Goal: Information Seeking & Learning: Find specific fact

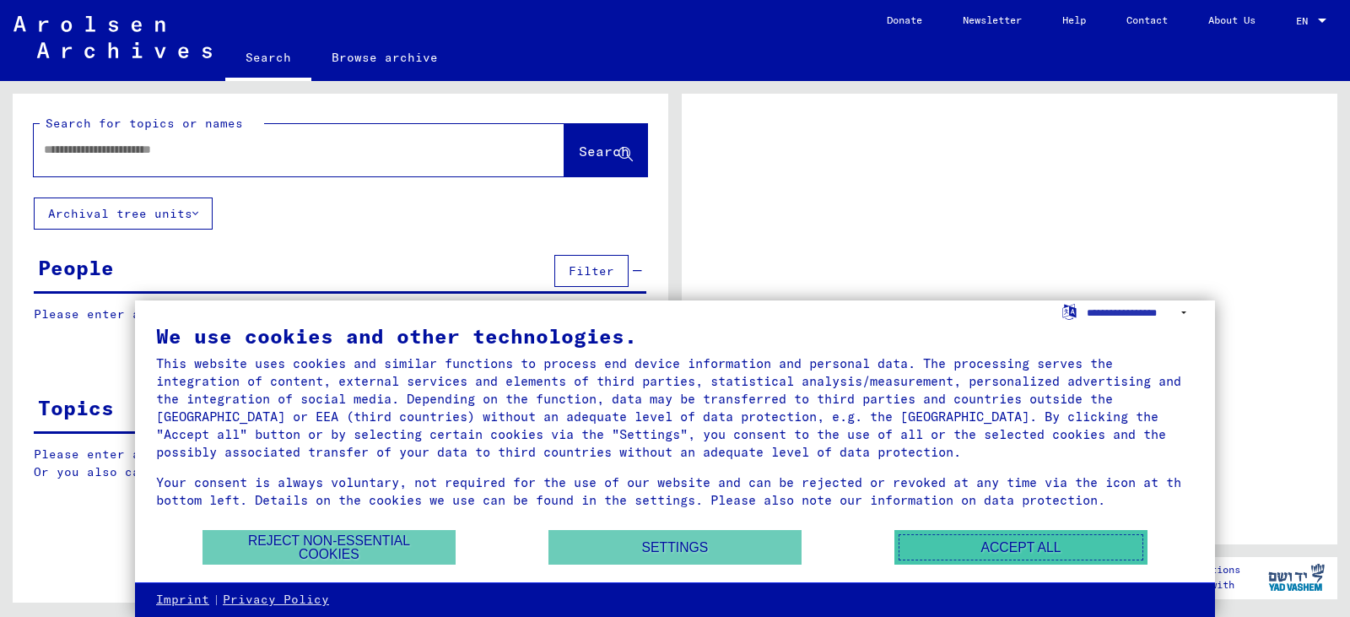
click at [999, 536] on button "Accept all" at bounding box center [1020, 547] width 253 height 35
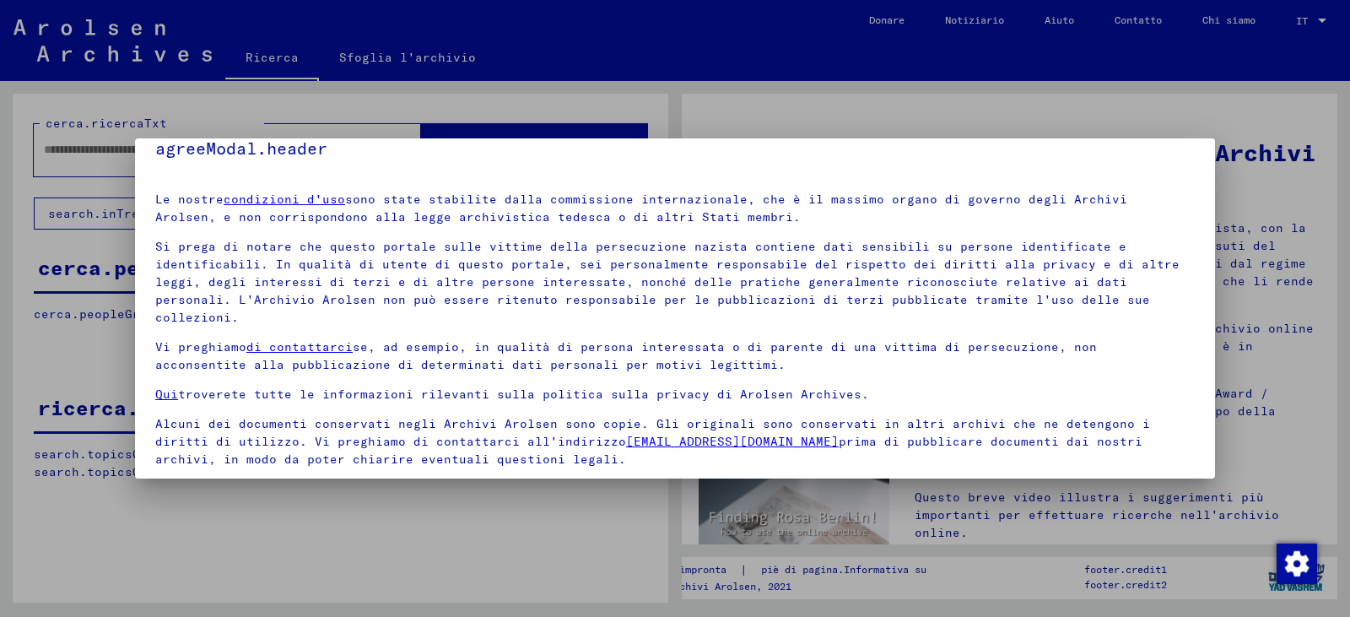
scroll to position [60, 0]
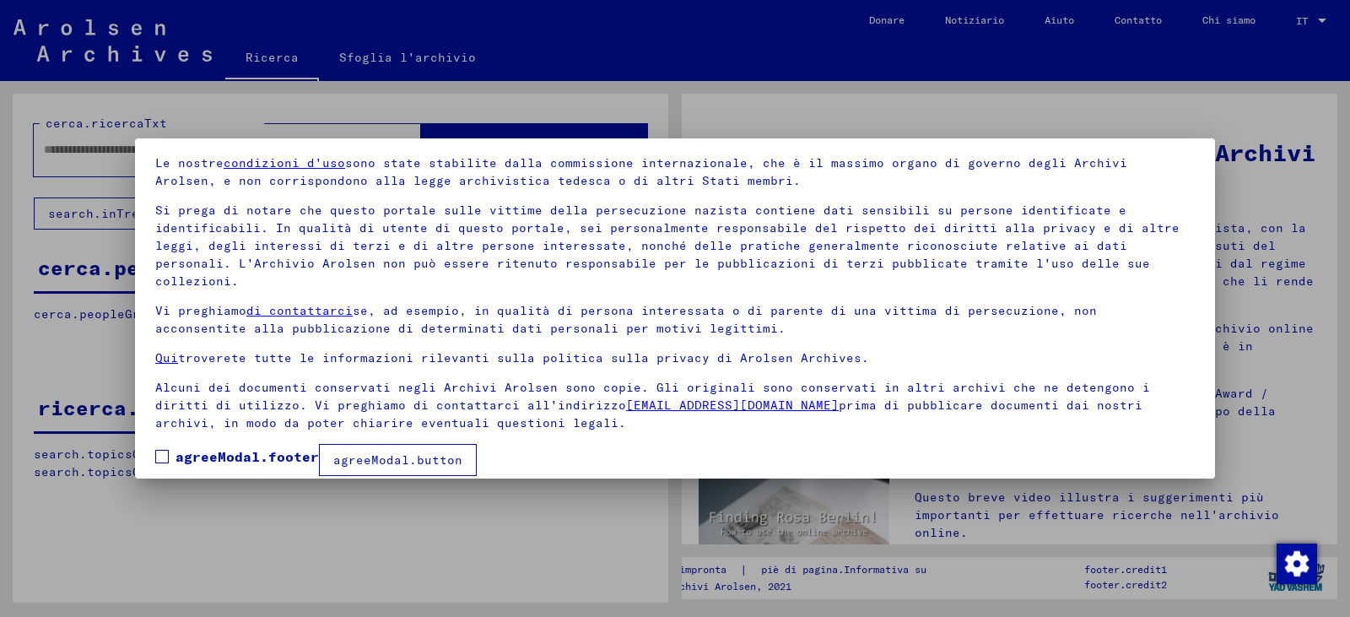
click at [164, 450] on span at bounding box center [162, 457] width 14 height 14
click at [376, 444] on button "agreeModal.button" at bounding box center [398, 460] width 158 height 32
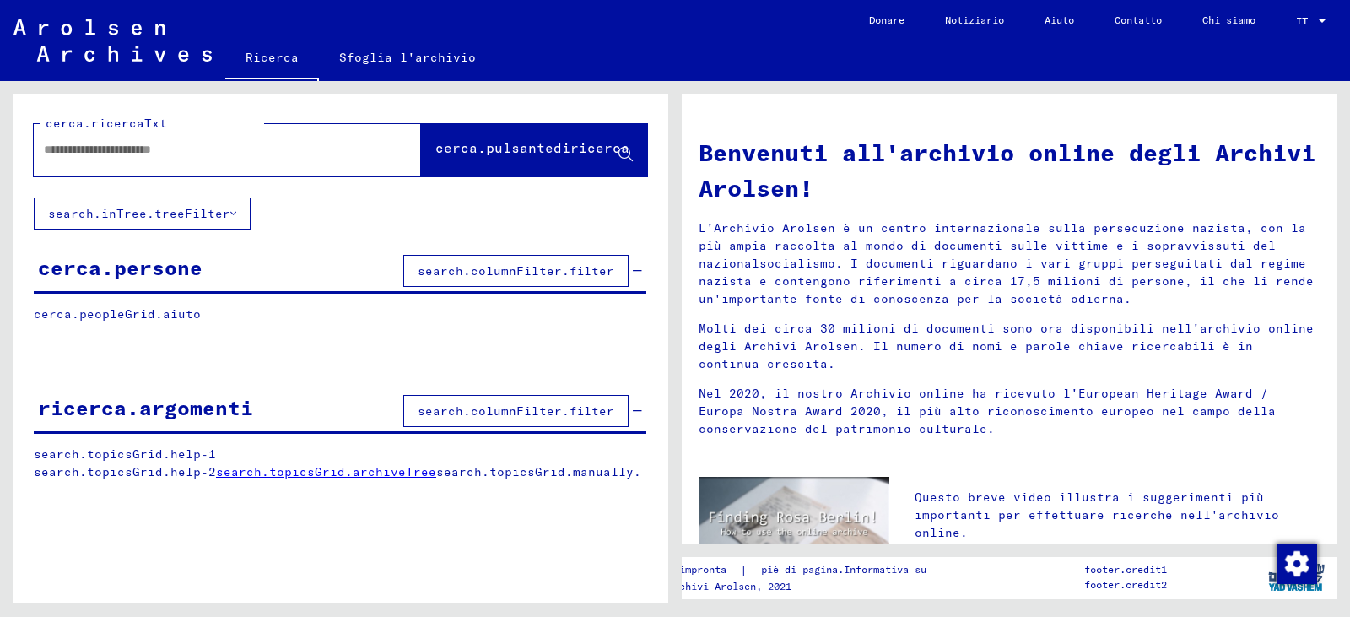
click at [165, 143] on input "text" at bounding box center [207, 150] width 327 height 18
type input "*********"
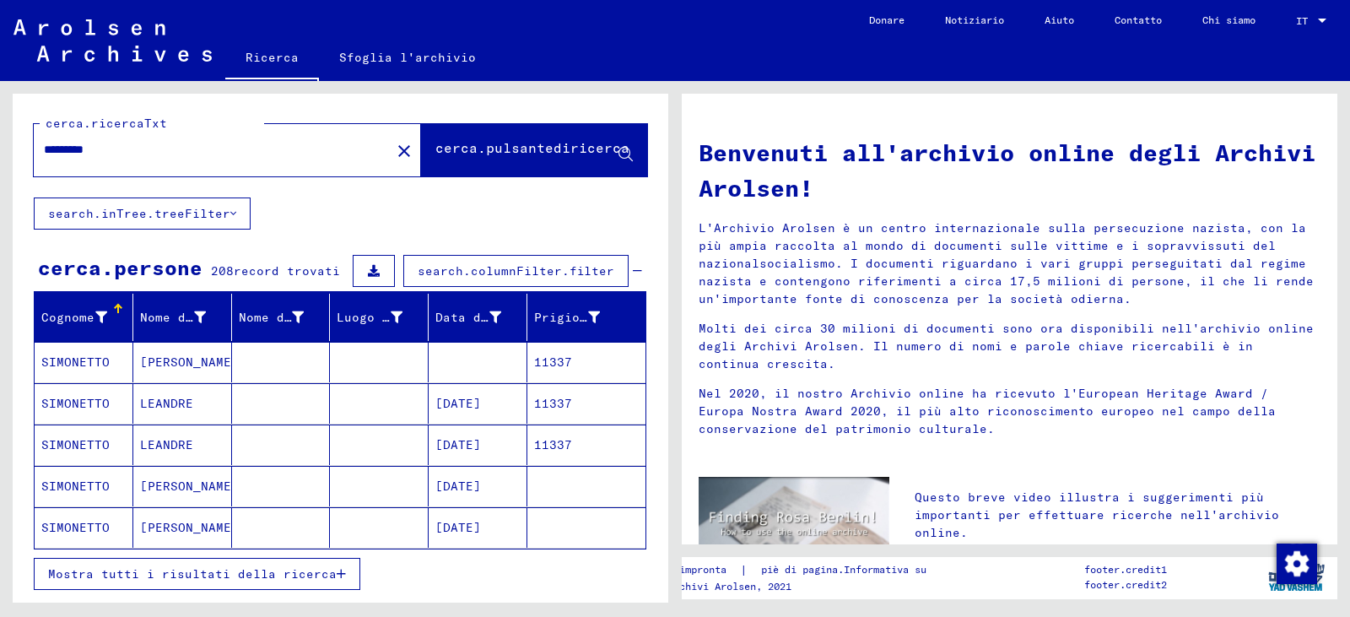
click at [186, 580] on font "Mostra tutti i risultati della ricerca" at bounding box center [192, 573] width 289 height 15
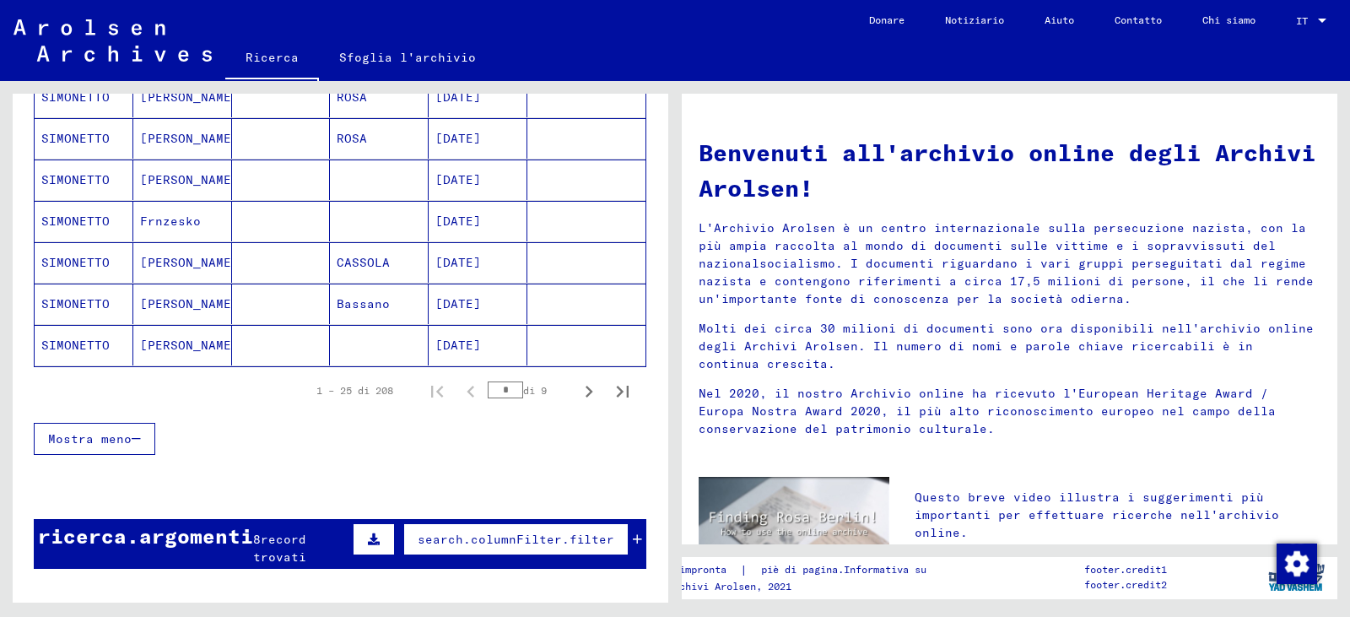
scroll to position [1013, 0]
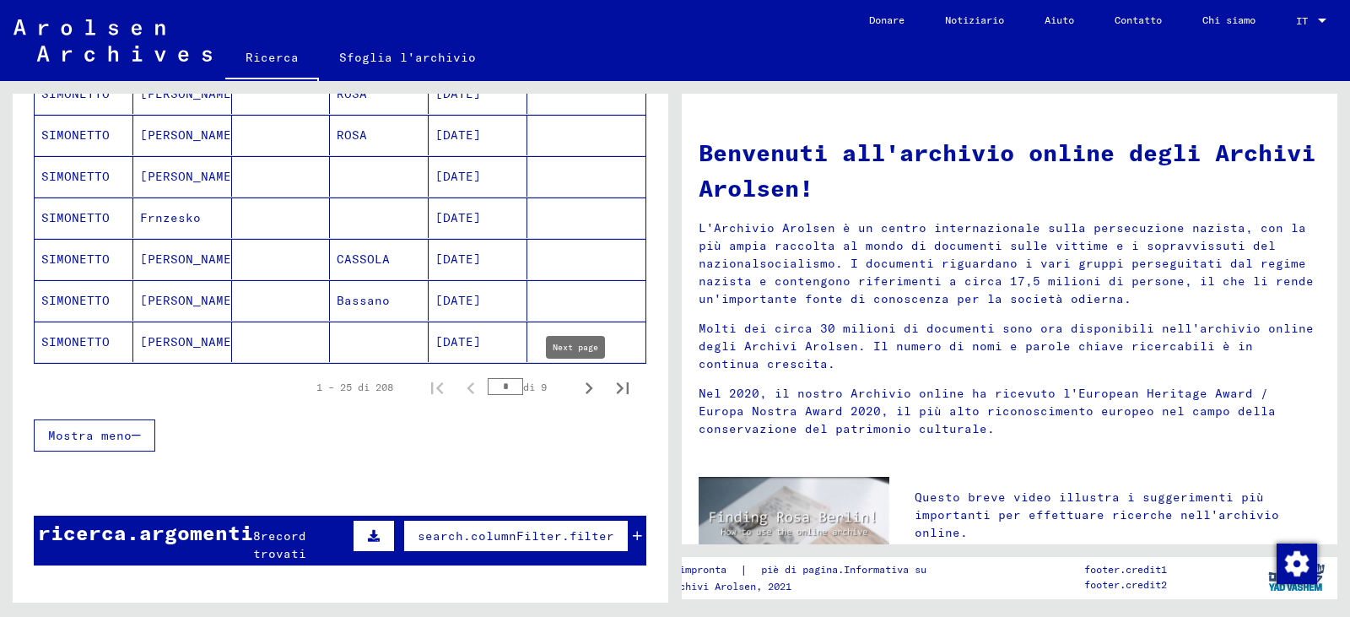
click at [586, 392] on icon "Pagina successiva" at bounding box center [590, 388] width 8 height 12
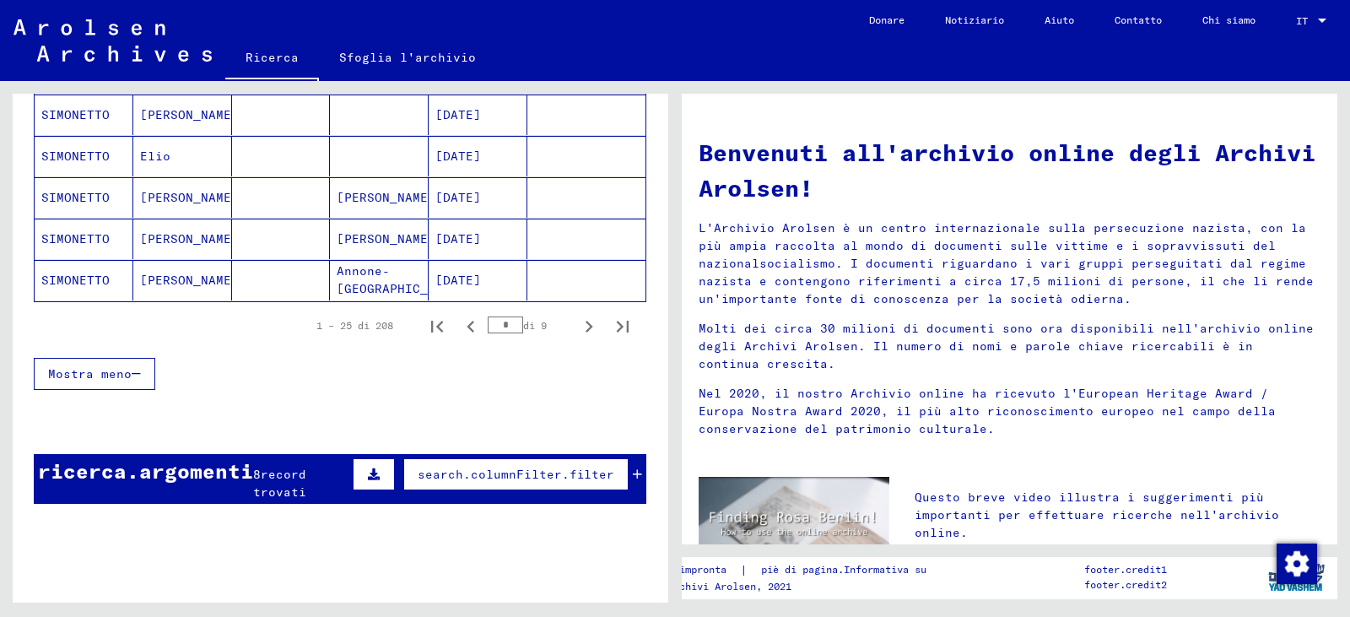
scroll to position [1181, 0]
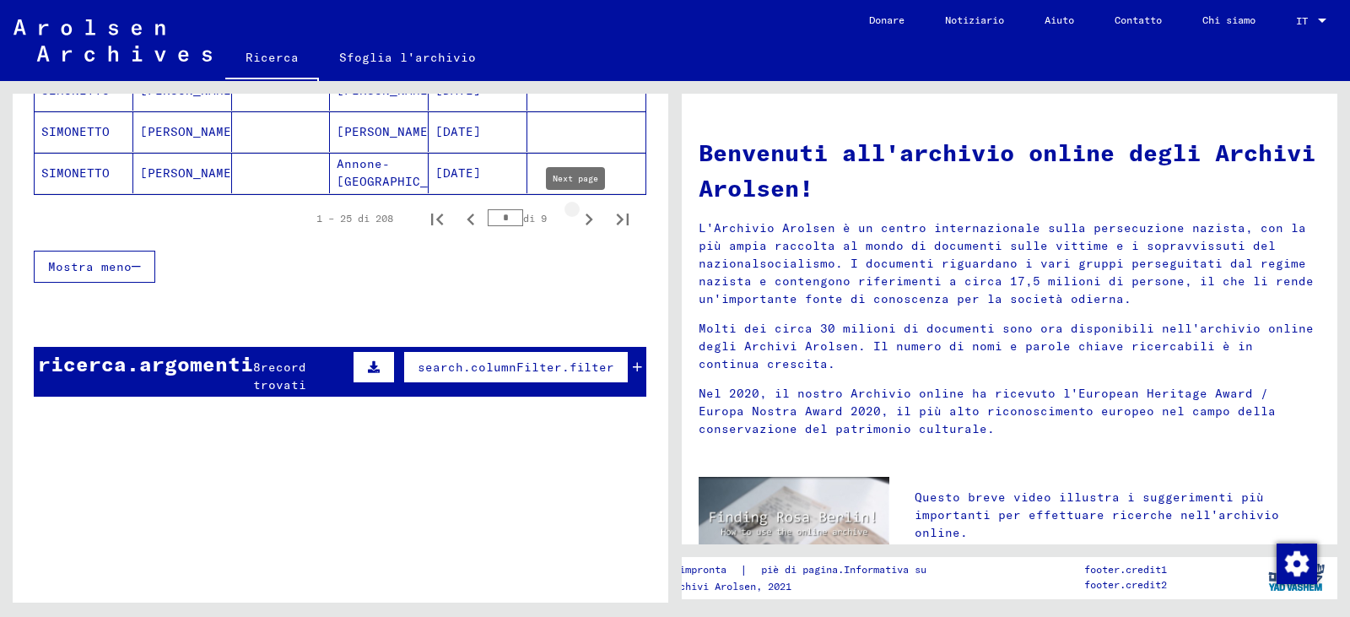
click at [579, 218] on icon "Pagina successiva" at bounding box center [589, 220] width 24 height 24
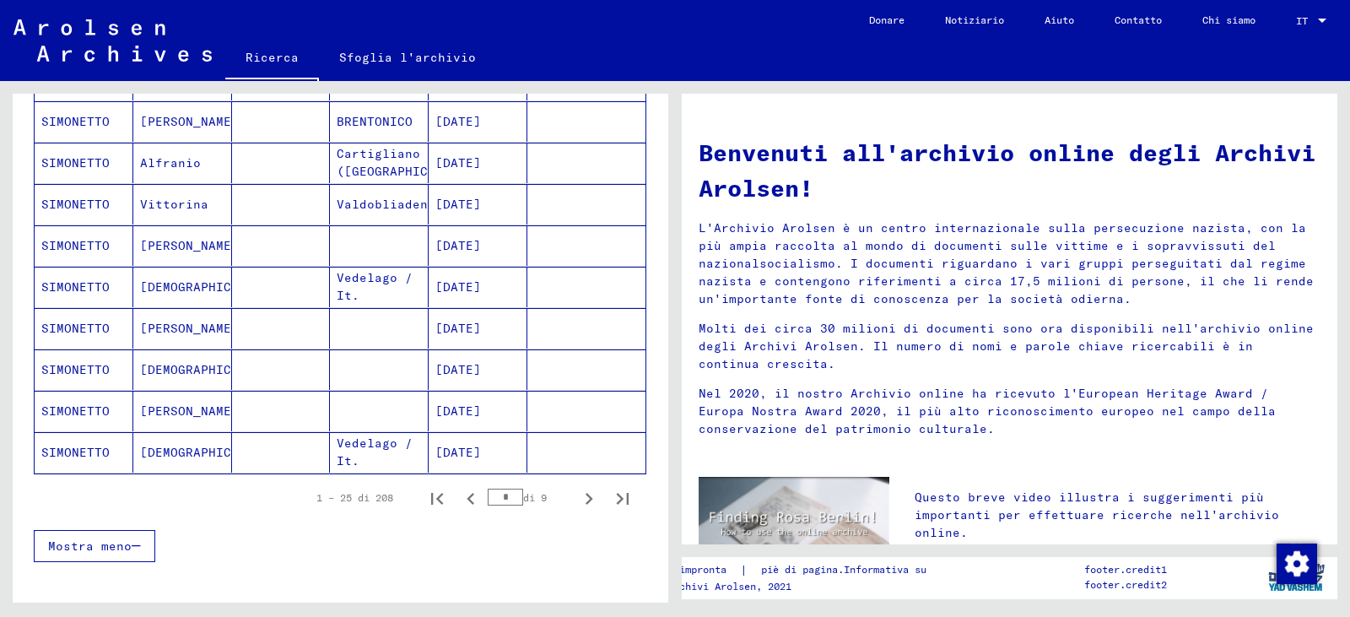
scroll to position [1013, 0]
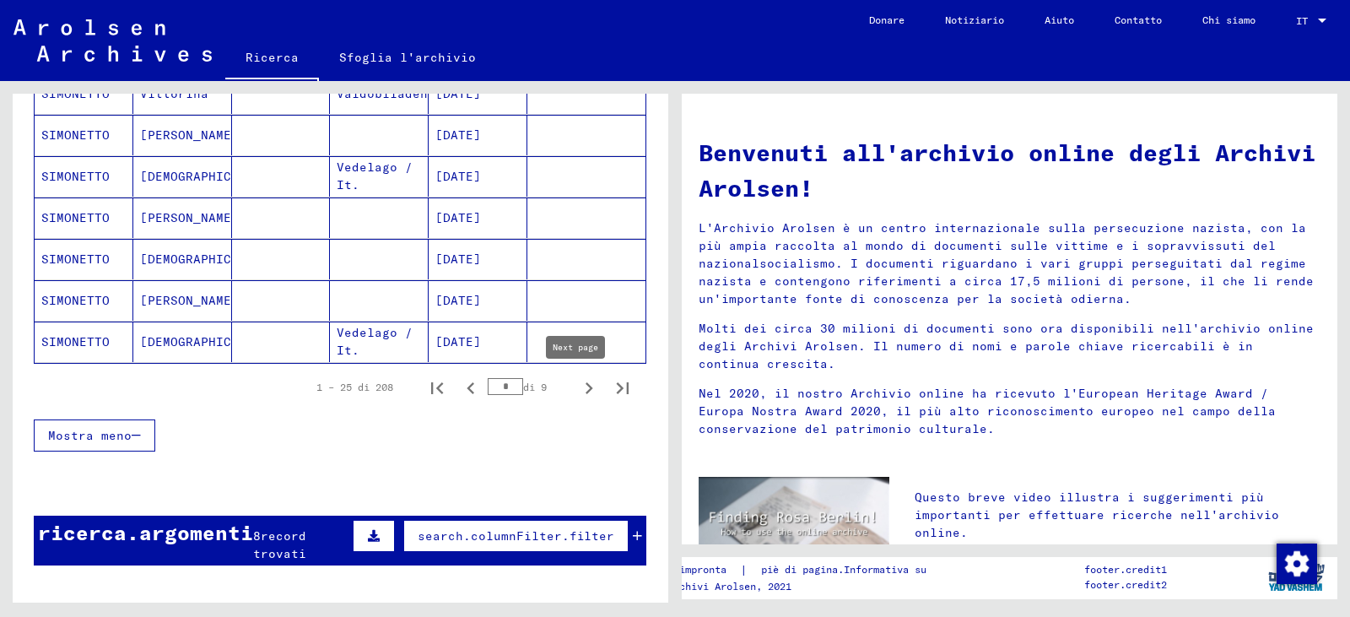
click at [577, 385] on icon "Pagina successiva" at bounding box center [589, 388] width 24 height 24
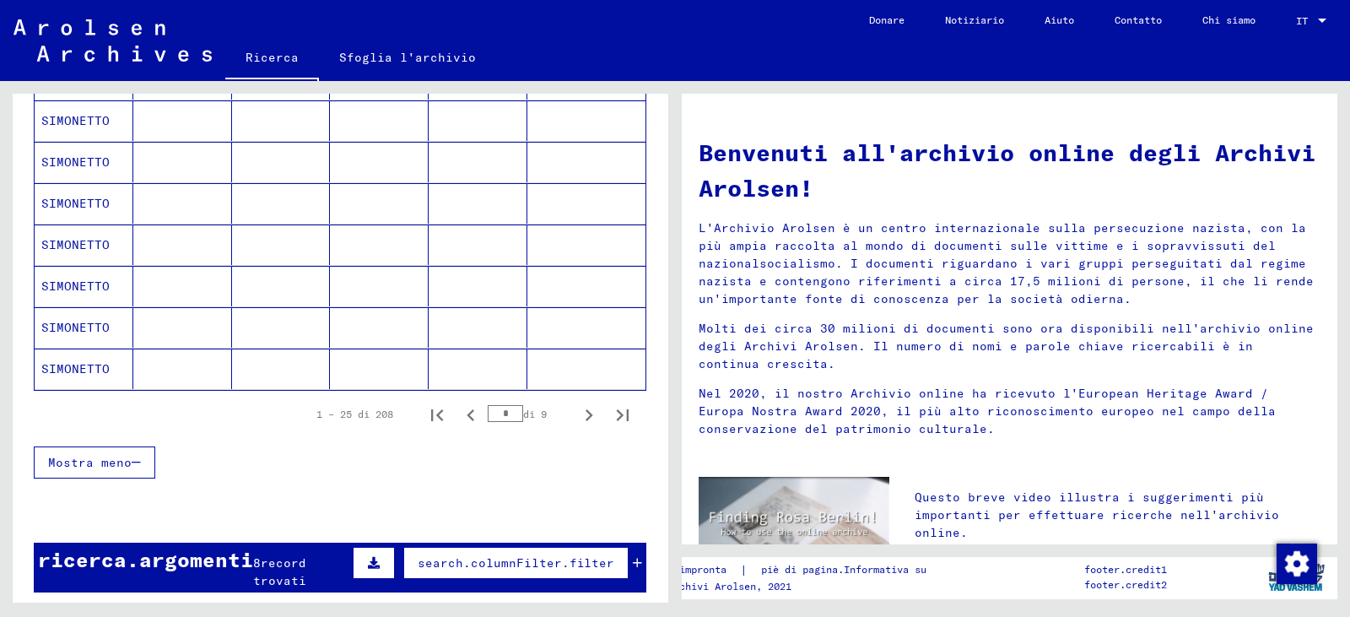
scroll to position [1097, 0]
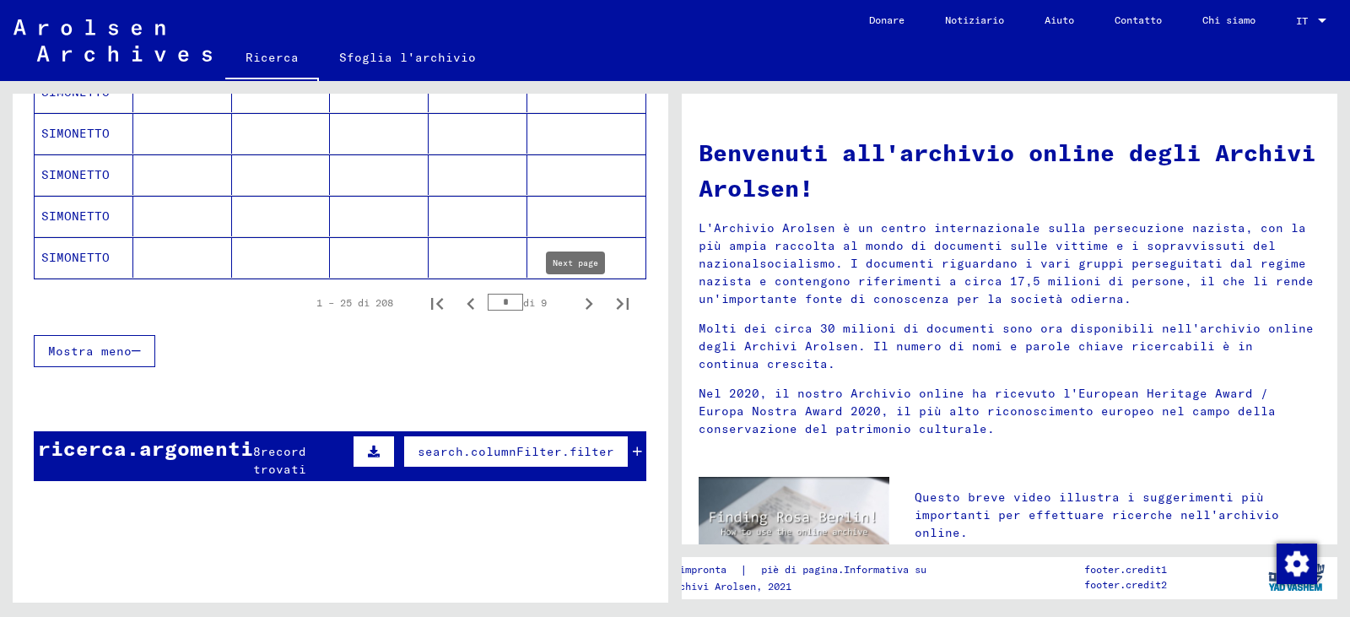
click at [577, 310] on icon "Pagina successiva" at bounding box center [589, 304] width 24 height 24
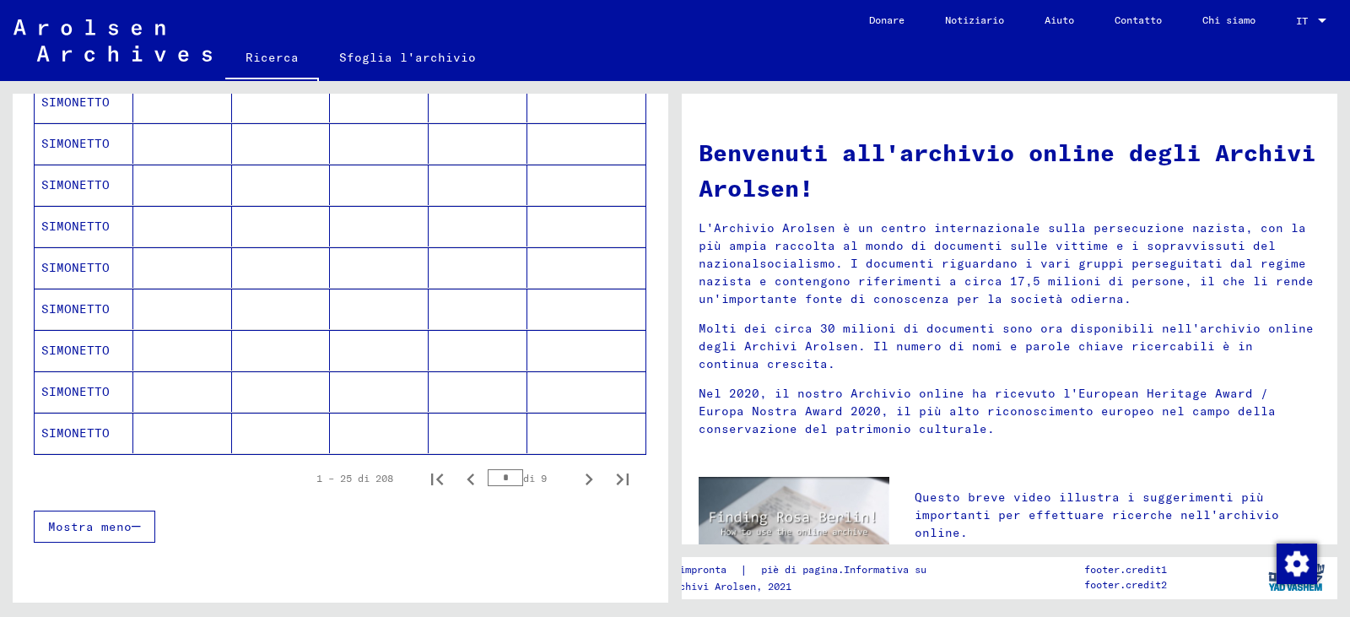
scroll to position [1013, 0]
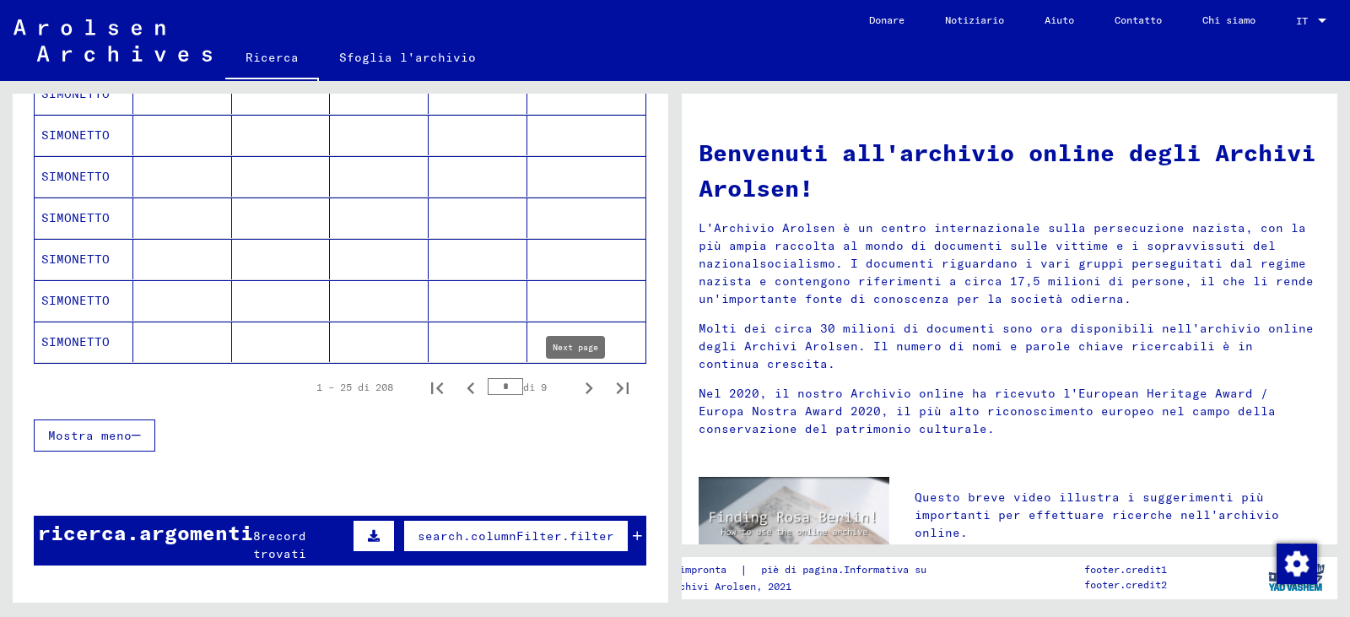
click at [577, 384] on icon "Pagina successiva" at bounding box center [589, 388] width 24 height 24
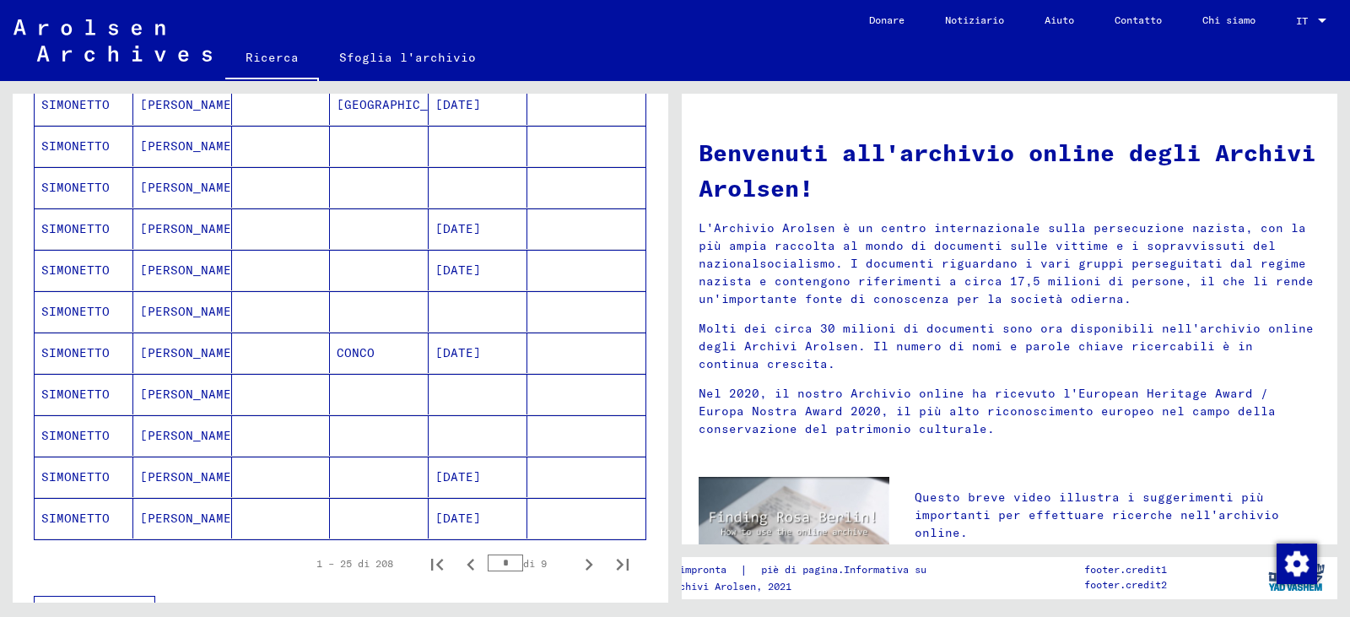
scroll to position [928, 0]
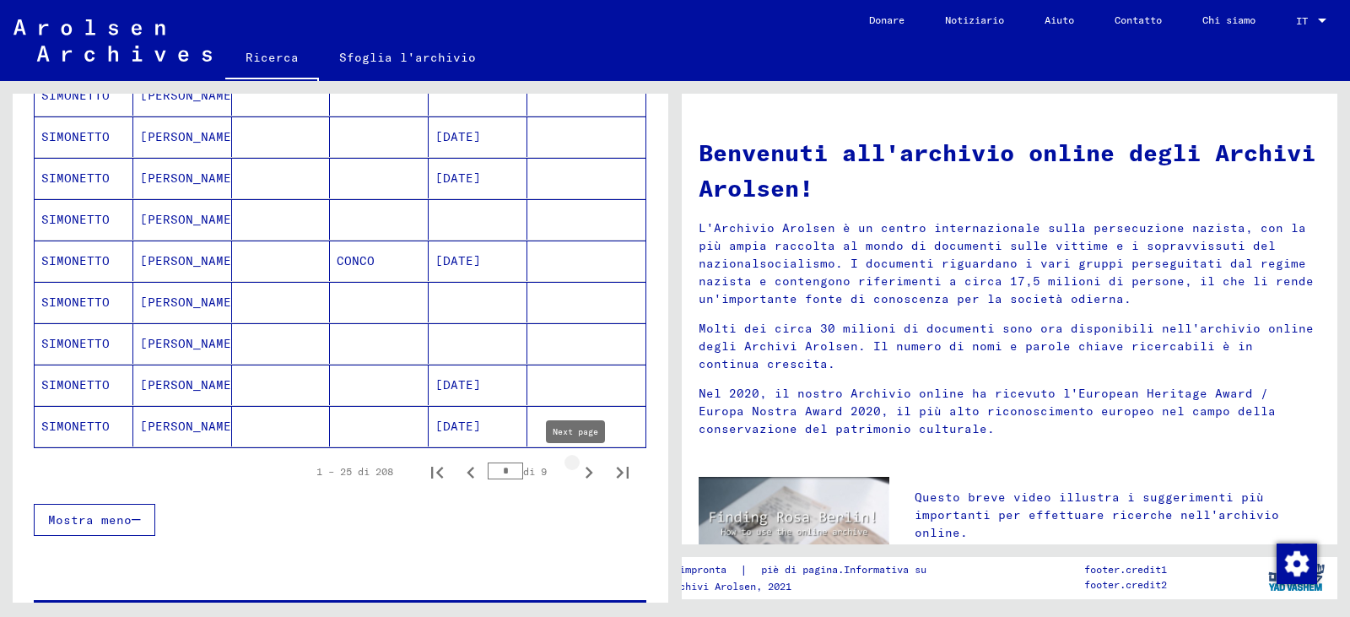
click at [581, 468] on icon "Pagina successiva" at bounding box center [589, 473] width 24 height 24
click at [586, 470] on icon "Pagina successiva" at bounding box center [590, 473] width 8 height 12
type input "*"
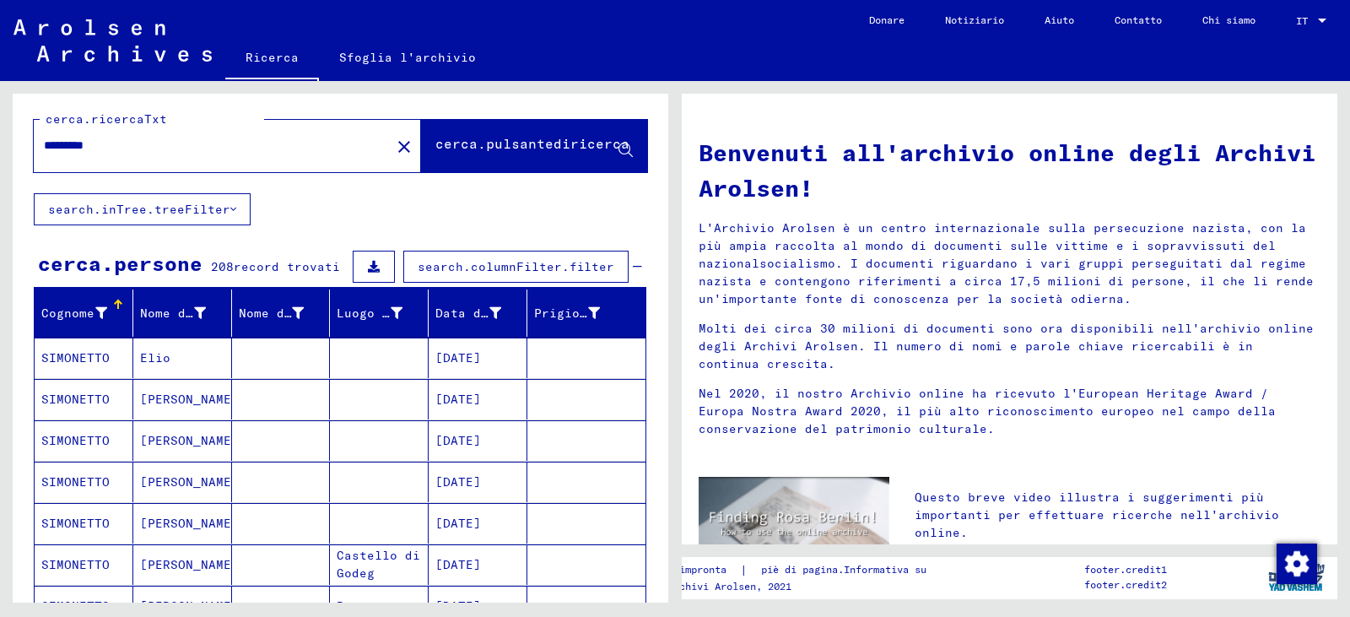
scroll to position [0, 0]
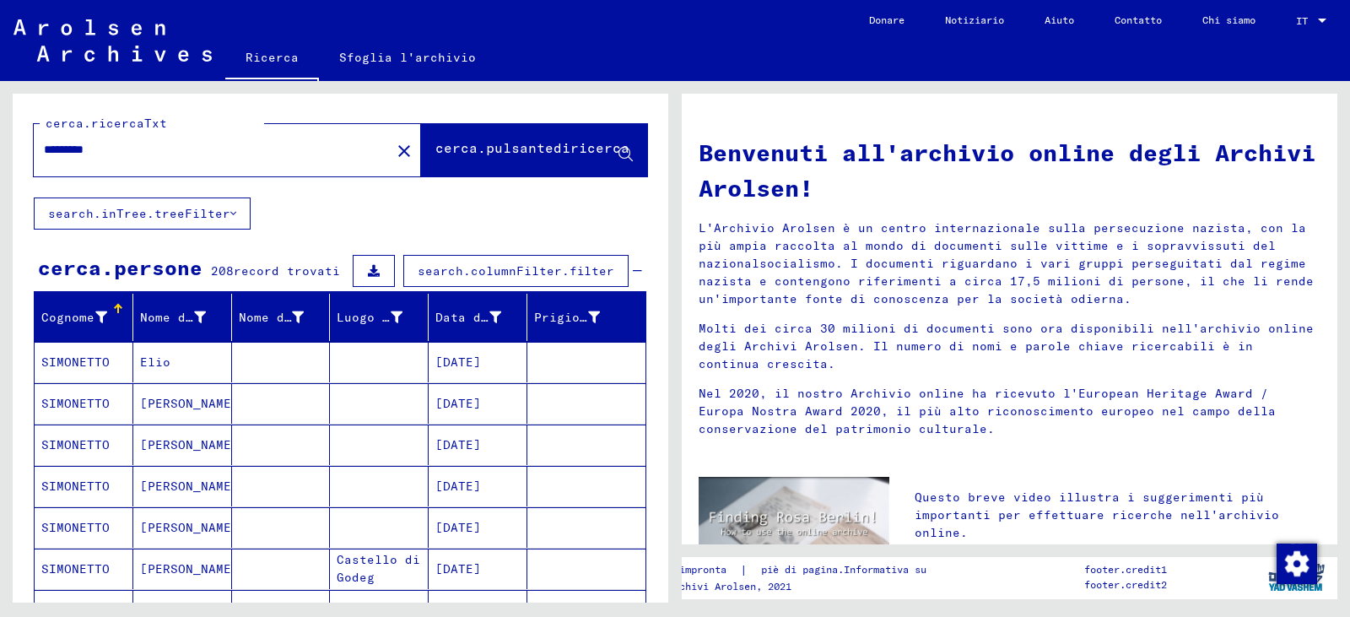
drag, startPoint x: 162, startPoint y: 157, endPoint x: 0, endPoint y: 177, distance: 163.3
click at [0, 177] on div "cerca.ricercaTxt ********* close cerca.pulsantediricerca search.inTree.treeFilt…" at bounding box center [337, 341] width 675 height 521
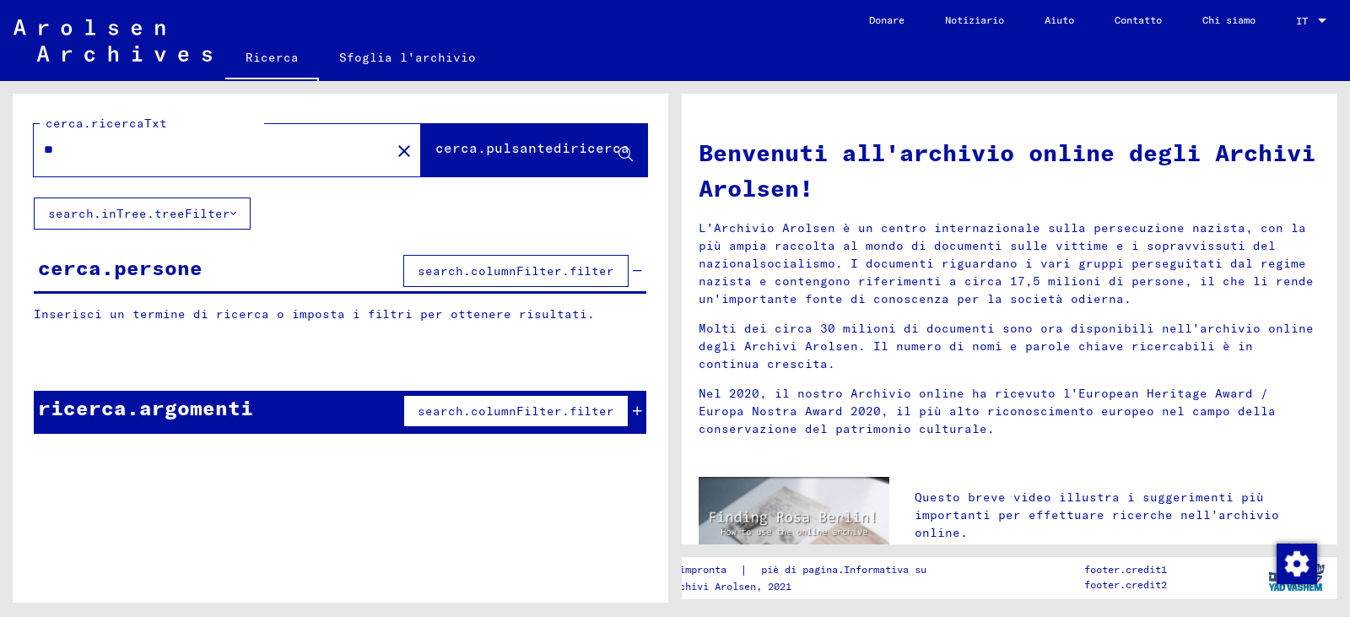
type input "*"
type input "**********"
click at [464, 159] on span "cerca.pulsantediricerca" at bounding box center [532, 151] width 194 height 17
click at [421, 124] on button "cerca.pulsantediricerca" at bounding box center [534, 150] width 226 height 52
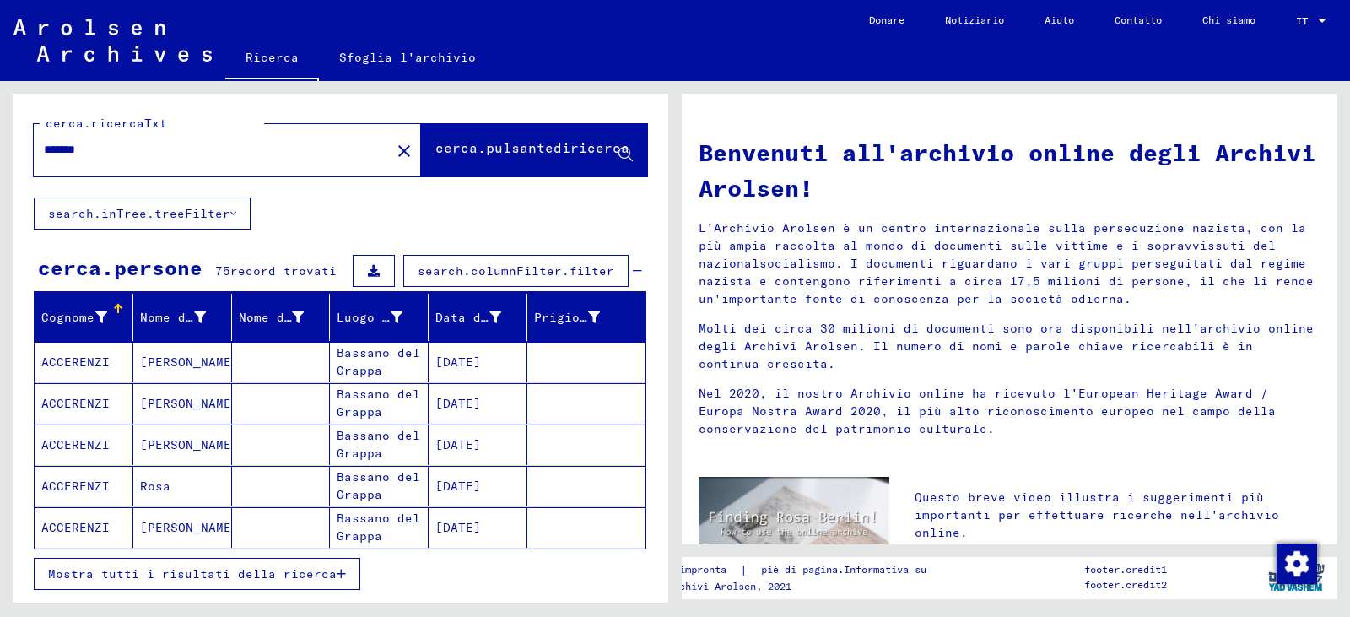
drag, startPoint x: 248, startPoint y: 156, endPoint x: 0, endPoint y: 165, distance: 248.2
click at [0, 165] on div "cerca.ricercaTxt ******* close cerca.pulsantediricerca search.inTree.treeFilter…" at bounding box center [337, 341] width 675 height 521
type input "**********"
click at [310, 575] on font "Mostra tutti i risultati della ricerca" at bounding box center [192, 573] width 289 height 15
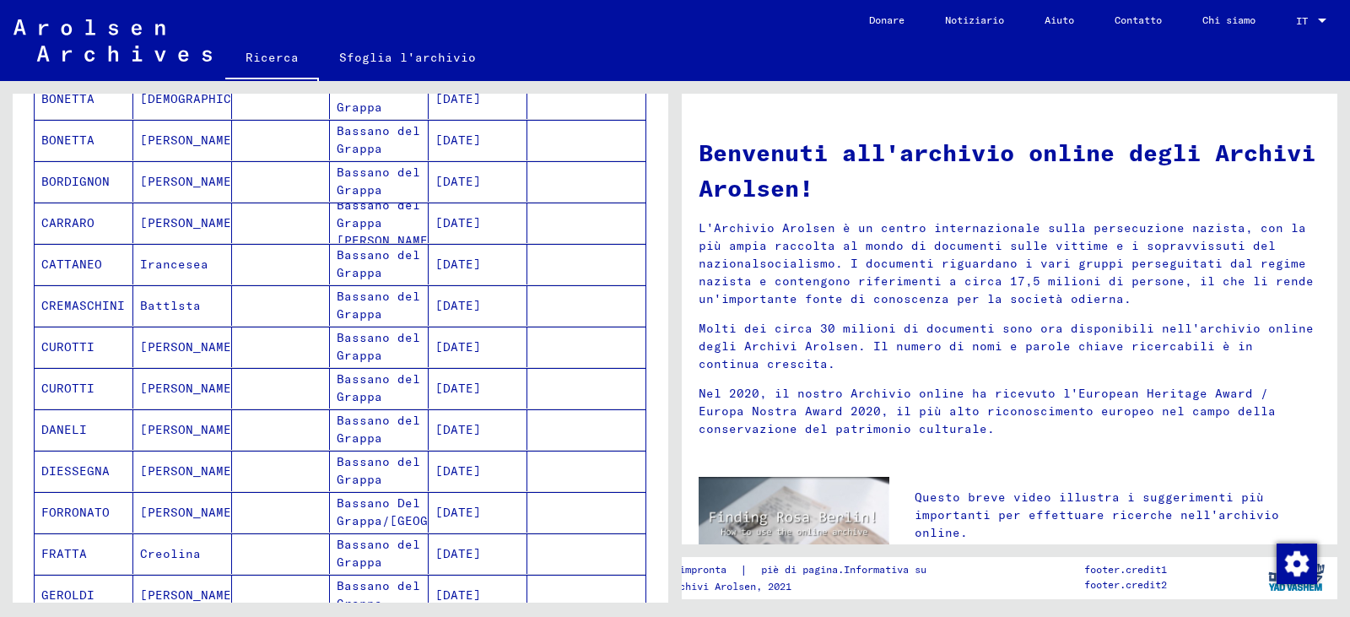
scroll to position [987, 0]
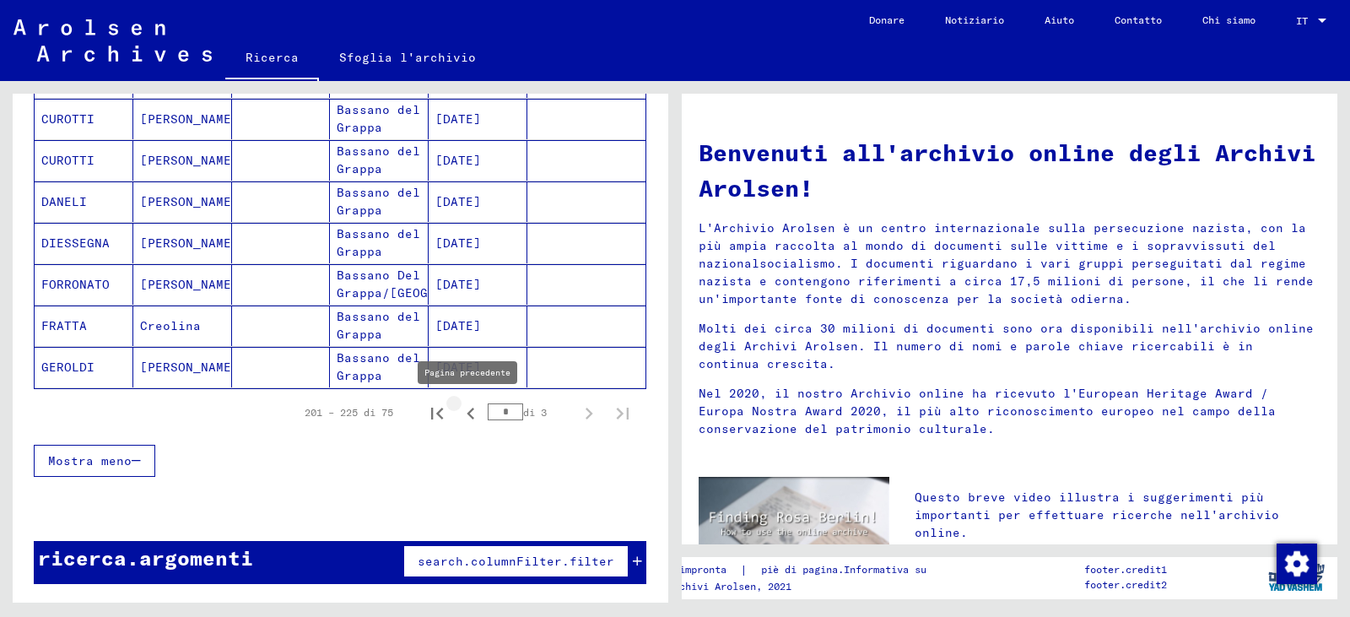
click at [459, 419] on icon "Pagina precedente" at bounding box center [471, 414] width 24 height 24
type input "*"
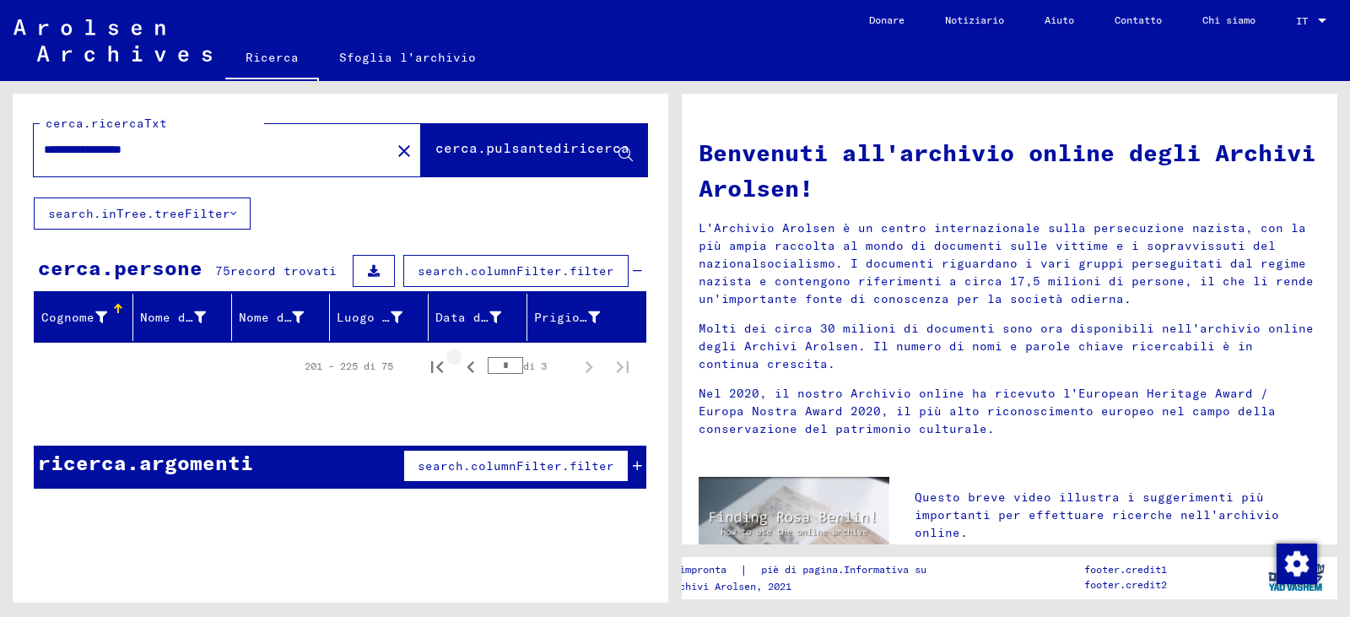
scroll to position [0, 0]
click at [444, 155] on font "cerca.pulsantediricerca" at bounding box center [532, 147] width 194 height 17
click at [212, 213] on font "search.inTree.treeFilter" at bounding box center [139, 213] width 182 height 15
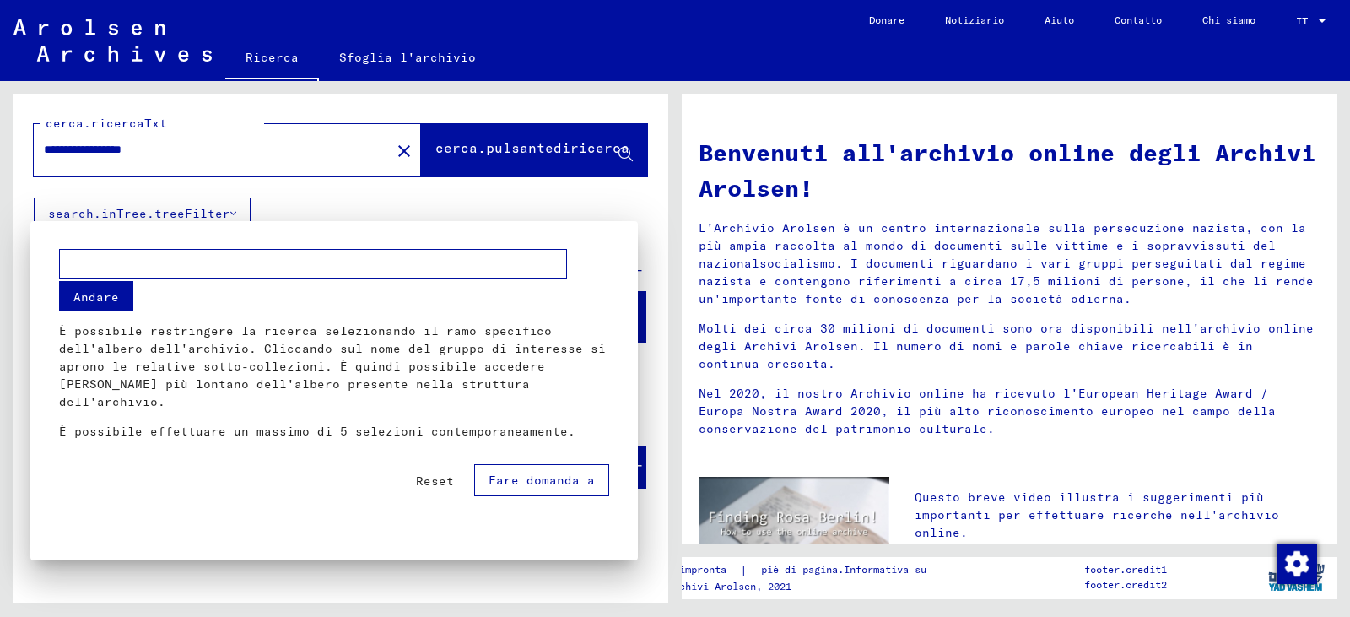
click at [640, 203] on div at bounding box center [675, 308] width 1350 height 617
